Goal: Navigation & Orientation: Find specific page/section

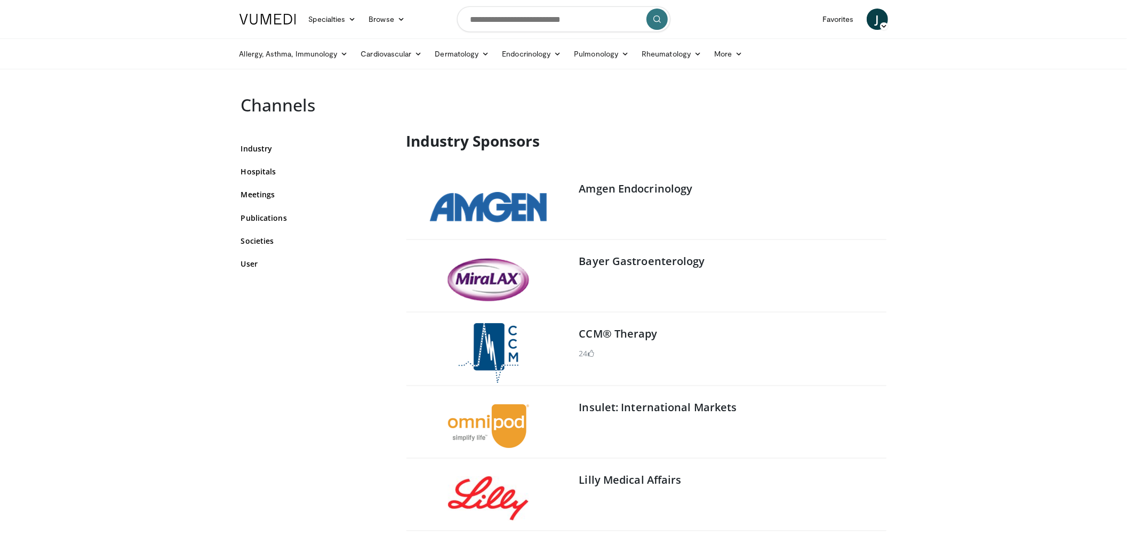
click at [265, 13] on link at bounding box center [267, 19] width 69 height 30
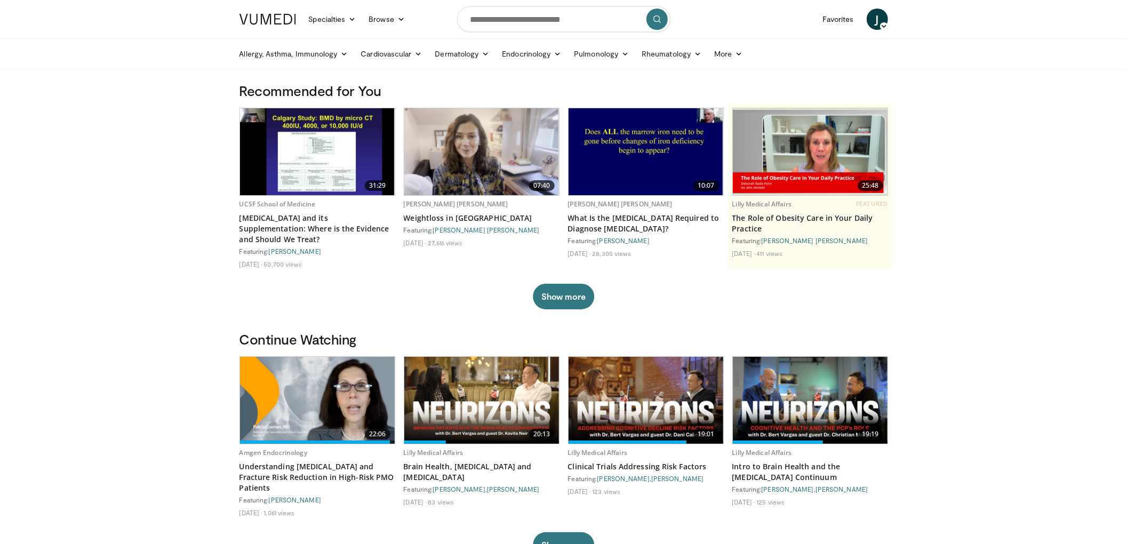
click at [258, 10] on link at bounding box center [267, 19] width 69 height 30
